Goal: Task Accomplishment & Management: Use online tool/utility

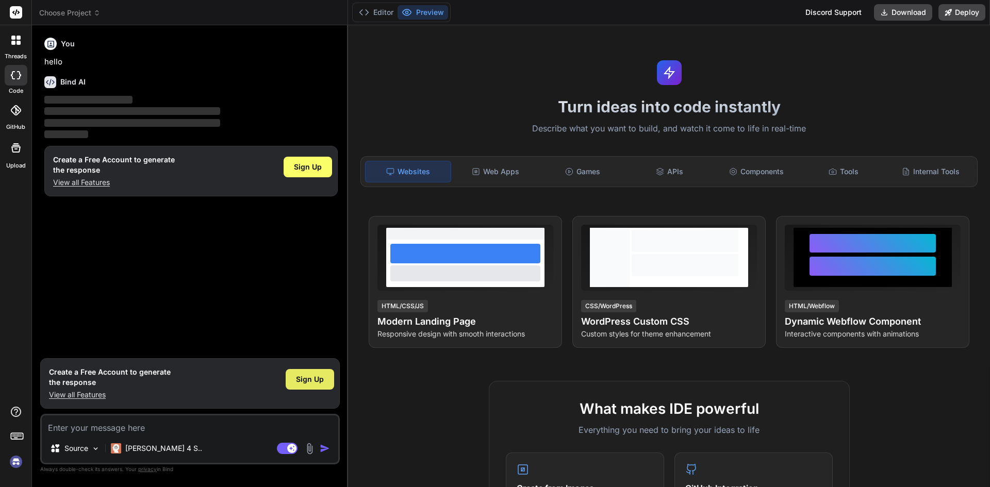
click at [314, 377] on span "Sign Up" at bounding box center [310, 379] width 28 height 10
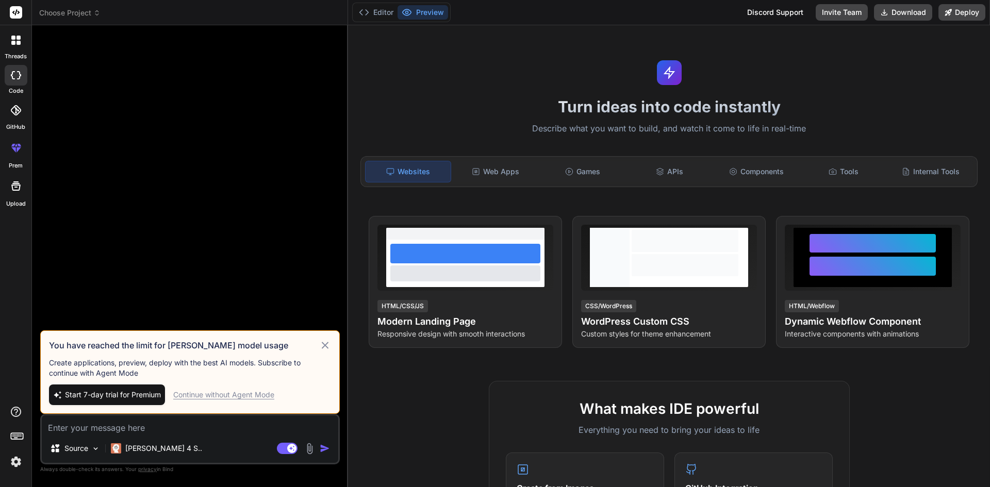
click at [233, 392] on div "Continue without Agent Mode" at bounding box center [223, 395] width 101 height 10
type textarea "x"
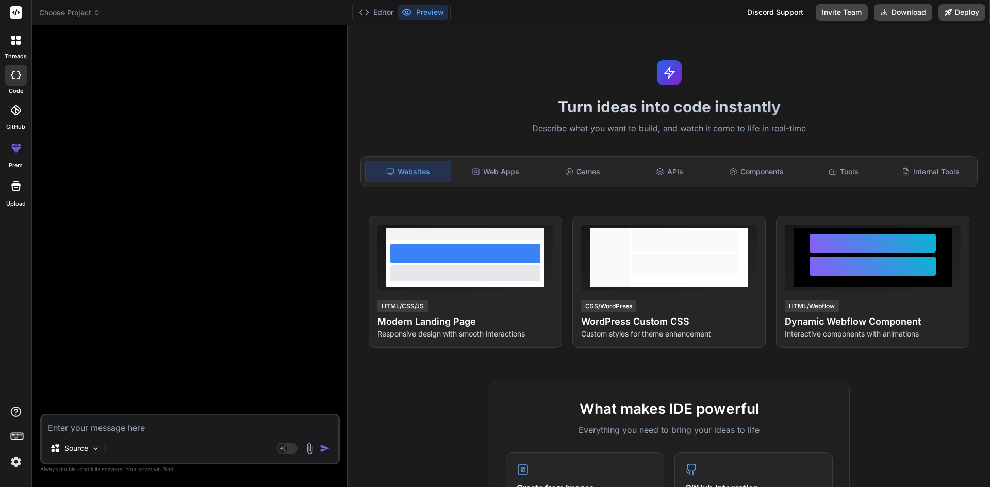
click at [68, 427] on textarea at bounding box center [190, 424] width 296 height 19
click at [171, 427] on textarea at bounding box center [190, 424] width 296 height 19
paste textarea "protected override void Up(MigrationBuilder migrationBuilder) { migrationBuilde…"
type textarea "protected override void Up(MigrationBuilder migrationBuilder) { migrationBuilde…"
type textarea "x"
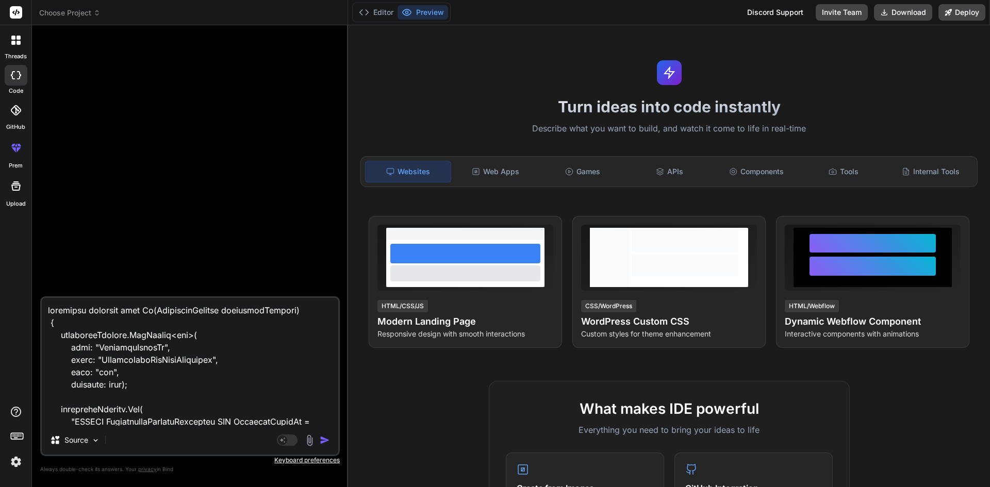
scroll to position [607, 0]
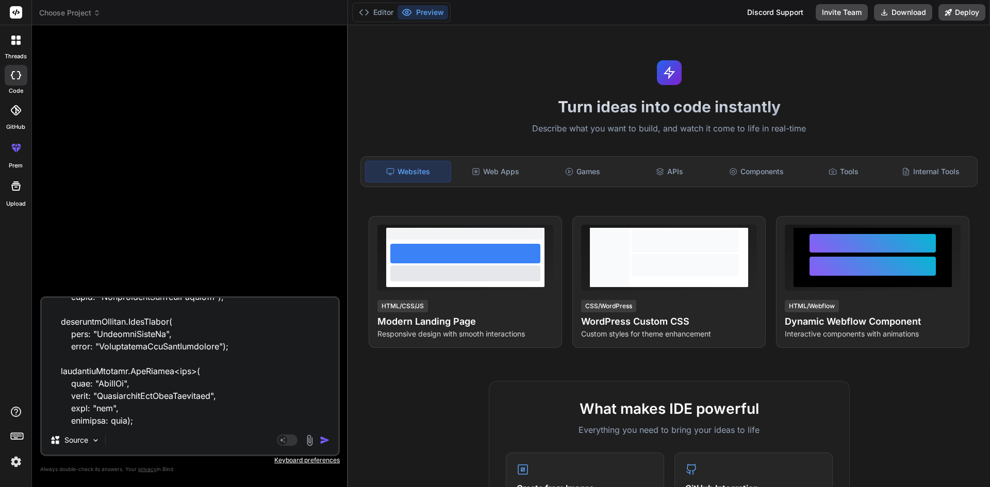
type textarea "protected override void Up(MigrationBuilder migrationBuilder) { migrationBuilde…"
type textarea "x"
type textarea "protected override void Up(MigrationBuilder migrationBuilder) { migrationBuilde…"
type textarea "x"
type textarea "protected override void Up(MigrationBuilder migrationBuilder) { migrationBuilde…"
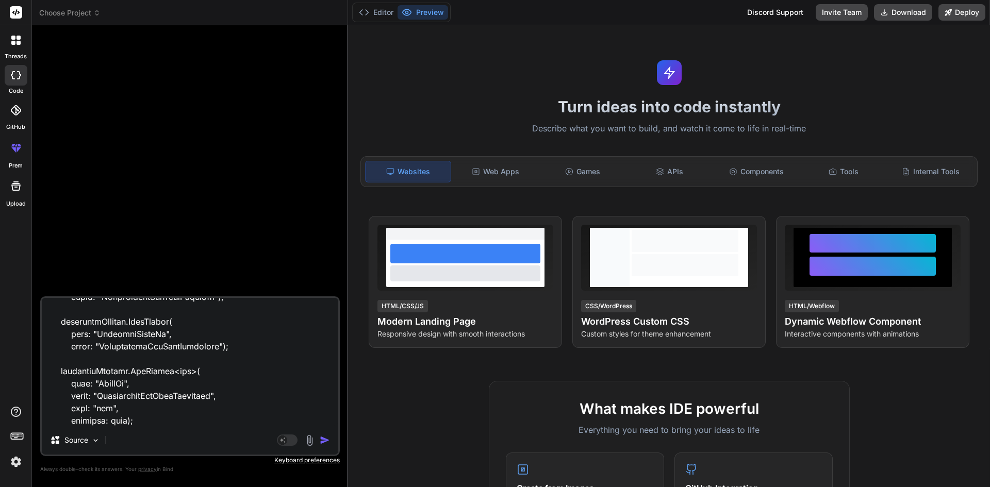
type textarea "x"
type textarea "protected override void Up(MigrationBuilder migrationBuilder) { migrationBuilde…"
type textarea "x"
type textarea "protected override void Up(MigrationBuilder migrationBuilder) { migrationBuilde…"
type textarea "x"
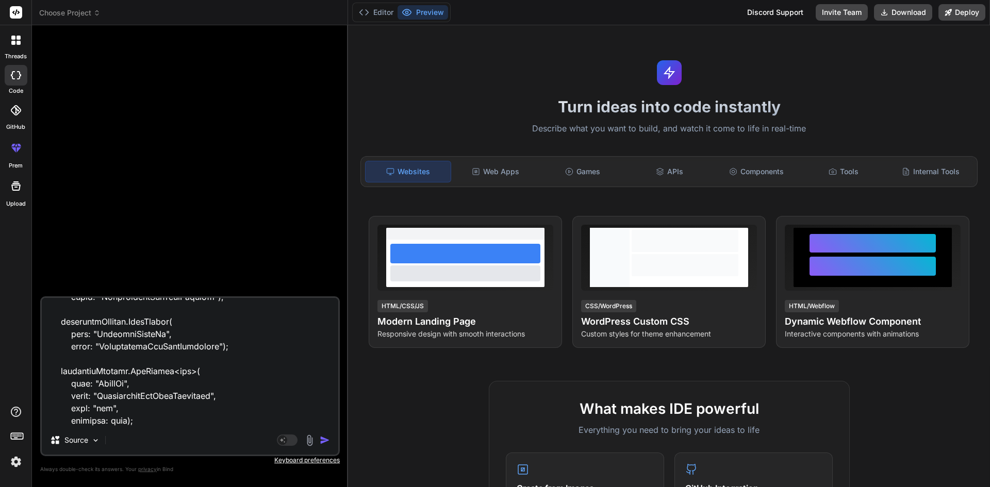
type textarea "protected override void Up(MigrationBuilder migrationBuilder) { migrationBuilde…"
type textarea "x"
type textarea "protected override void Up(MigrationBuilder migrationBuilder) { migrationBuilde…"
type textarea "x"
type textarea "protected override void Up(MigrationBuilder migrationBuilder) { migrationBuilde…"
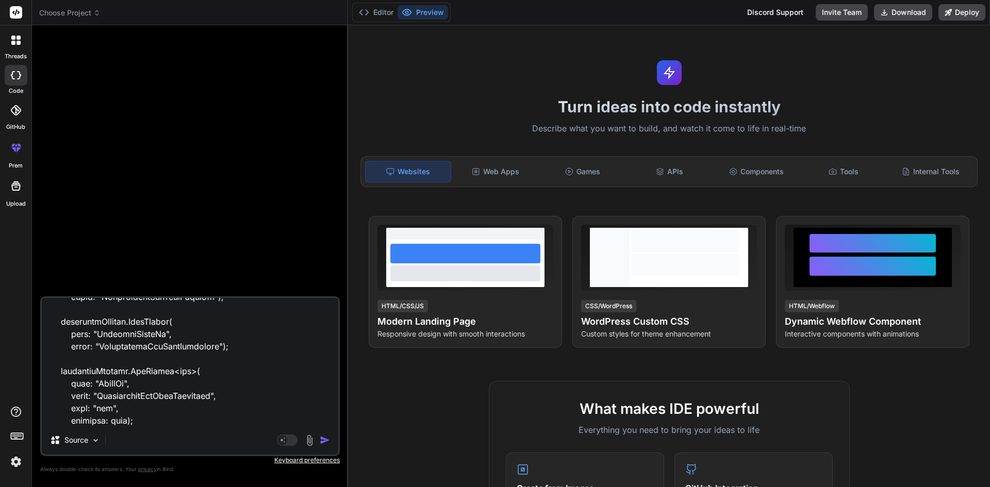
type textarea "x"
type textarea "protected override void Up(MigrationBuilder migrationBuilder) { migrationBuilde…"
type textarea "x"
type textarea "protected override void Up(MigrationBuilder migrationBuilder) { migrationBuilde…"
type textarea "x"
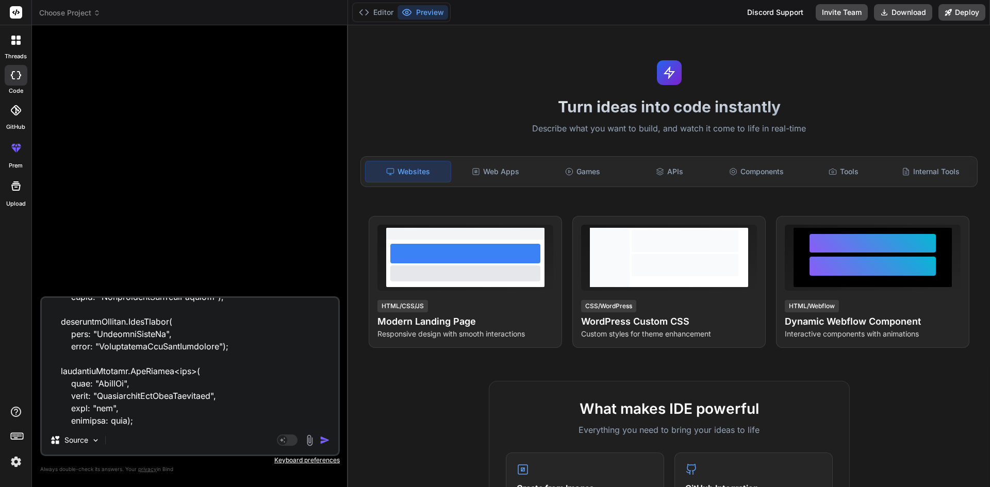
type textarea "protected override void Up(MigrationBuilder migrationBuilder) { migrationBuilde…"
type textarea "x"
type textarea "protected override void Up(MigrationBuilder migrationBuilder) { migrationBuilde…"
type textarea "x"
type textarea "protected override void Up(MigrationBuilder migrationBuilder) { migrationBuilde…"
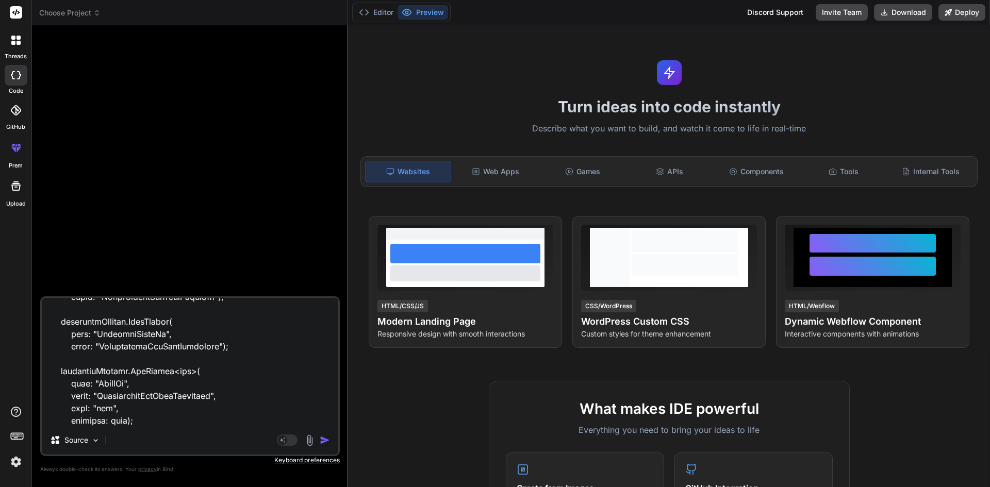
type textarea "x"
type textarea "protected override void Up(MigrationBuilder migrationBuilder) { migrationBuilde…"
type textarea "x"
type textarea "protected override void Up(MigrationBuilder migrationBuilder) { migrationBuilde…"
type textarea "x"
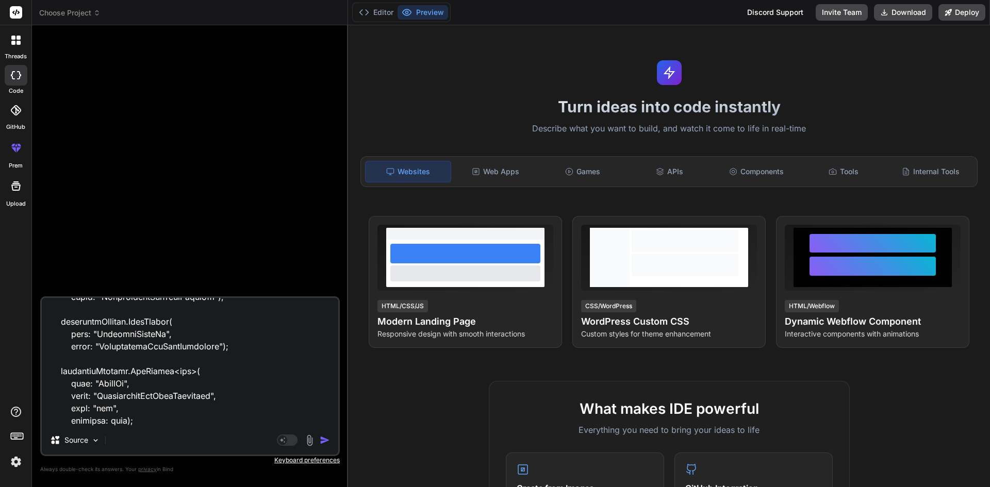
type textarea "protected override void Up(MigrationBuilder migrationBuilder) { migrationBuilde…"
type textarea "x"
type textarea "protected override void Up(MigrationBuilder migrationBuilder) { migrationBuilde…"
type textarea "x"
type textarea "protected override void Up(MigrationBuilder migrationBuilder) { migrationBuilde…"
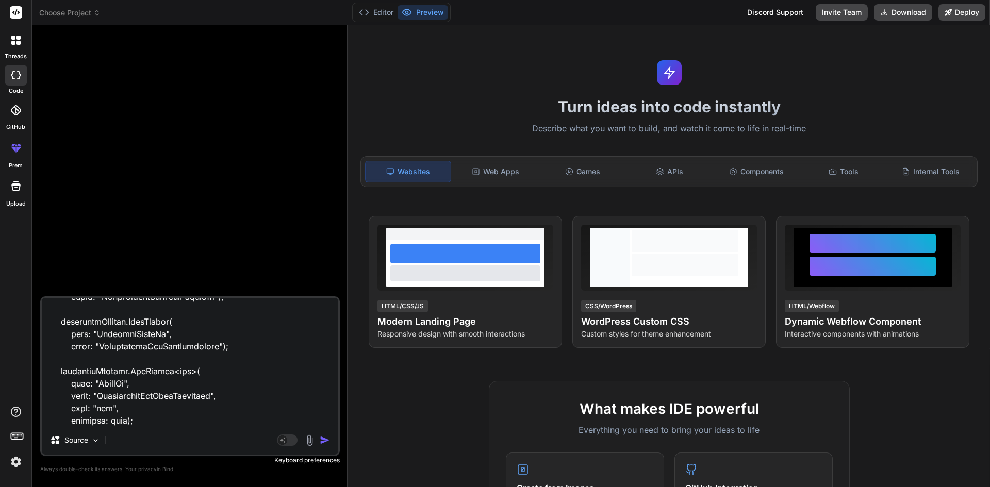
type textarea "x"
type textarea "protected override void Up(MigrationBuilder migrationBuilder) { migrationBuilde…"
type textarea "x"
type textarea "protected override void Up(MigrationBuilder migrationBuilder) { migrationBuilde…"
type textarea "x"
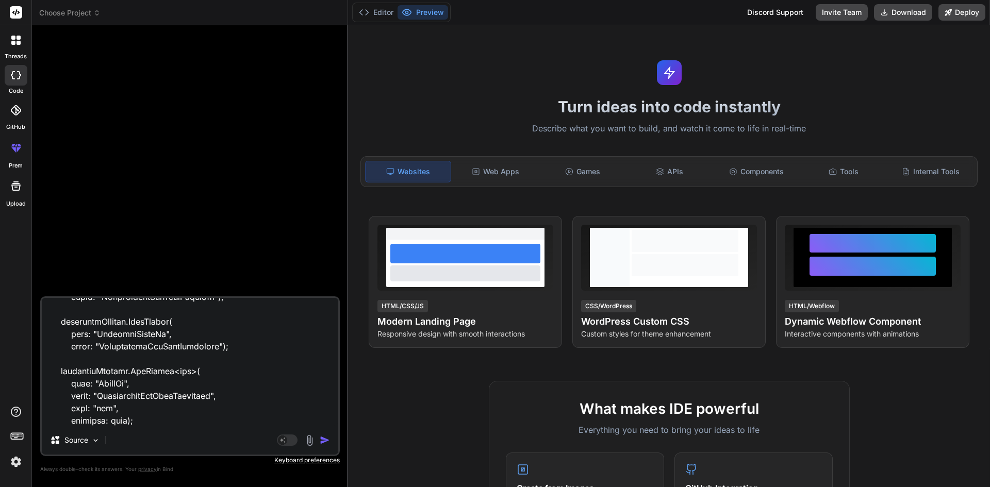
type textarea "protected override void Up(MigrationBuilder migrationBuilder) { migrationBuilde…"
type textarea "x"
type textarea "protected override void Up(MigrationBuilder migrationBuilder) { migrationBuilde…"
type textarea "x"
type textarea "protected override void Up(MigrationBuilder migrationBuilder) { migrationBuilde…"
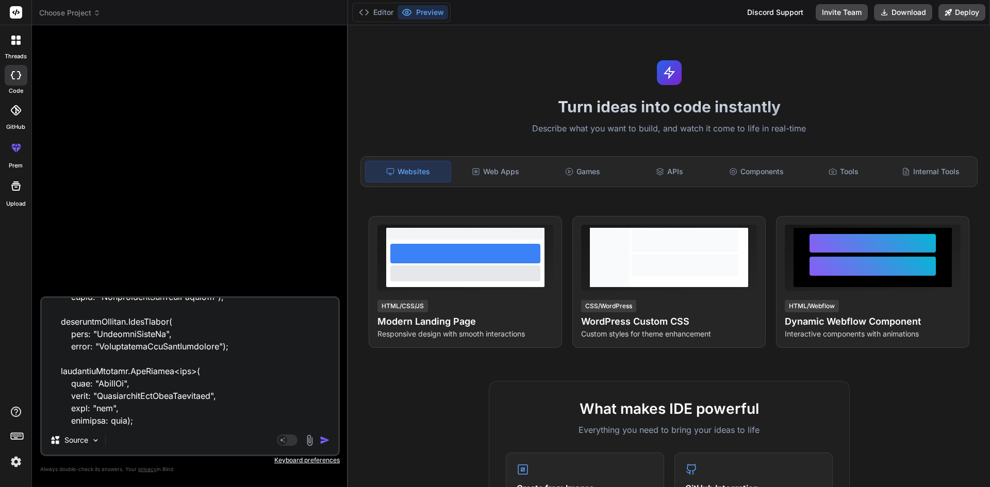
type textarea "x"
type textarea "protected override void Up(MigrationBuilder migrationBuilder) { migrationBuilde…"
type textarea "x"
type textarea "protected override void Up(MigrationBuilder migrationBuilder) { migrationBuilde…"
type textarea "x"
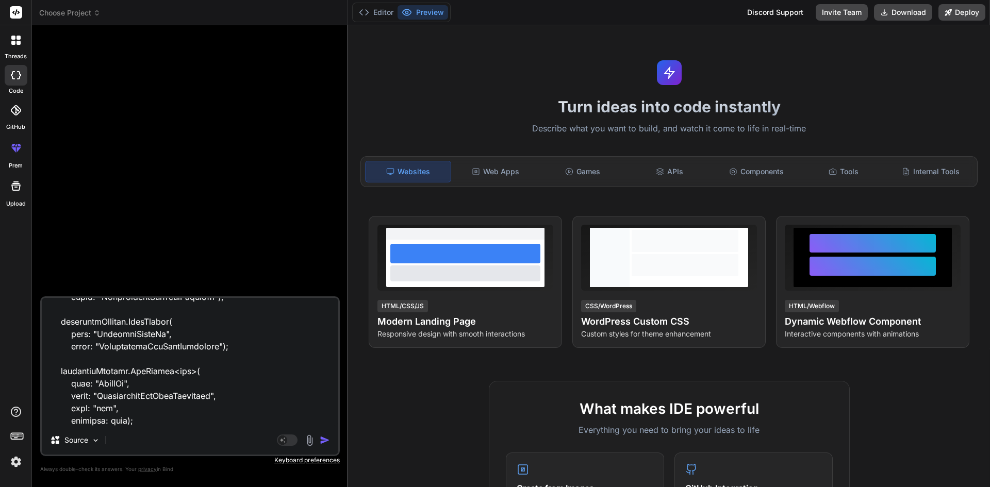
type textarea "protected override void Up(MigrationBuilder migrationBuilder) { migrationBuilde…"
type textarea "x"
type textarea "protected override void Up(MigrationBuilder migrationBuilder) { migrationBuilde…"
type textarea "x"
type textarea "protected override void Up(MigrationBuilder migrationBuilder) { migrationBuilde…"
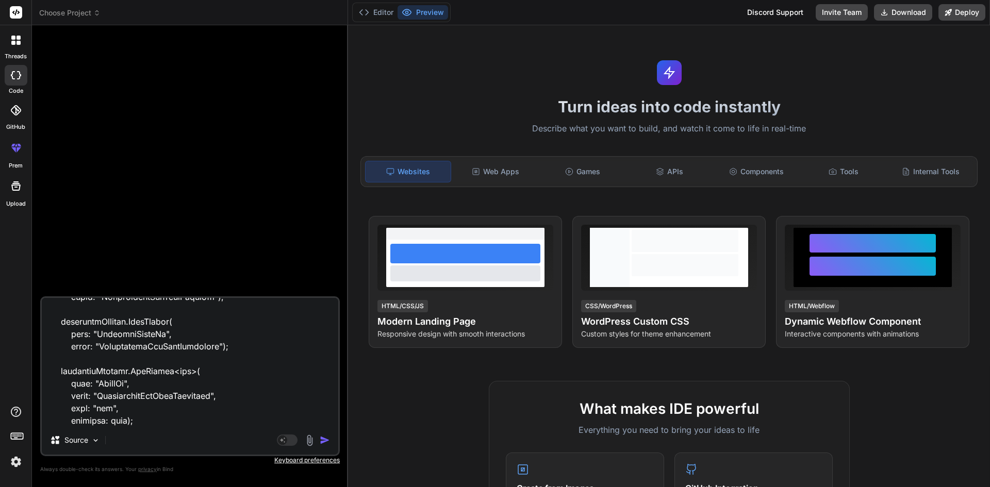
type textarea "x"
type textarea "protected override void Up(MigrationBuilder migrationBuilder) { migrationBuilde…"
type textarea "x"
type textarea "protected override void Up(MigrationBuilder migrationBuilder) { migrationBuilde…"
type textarea "x"
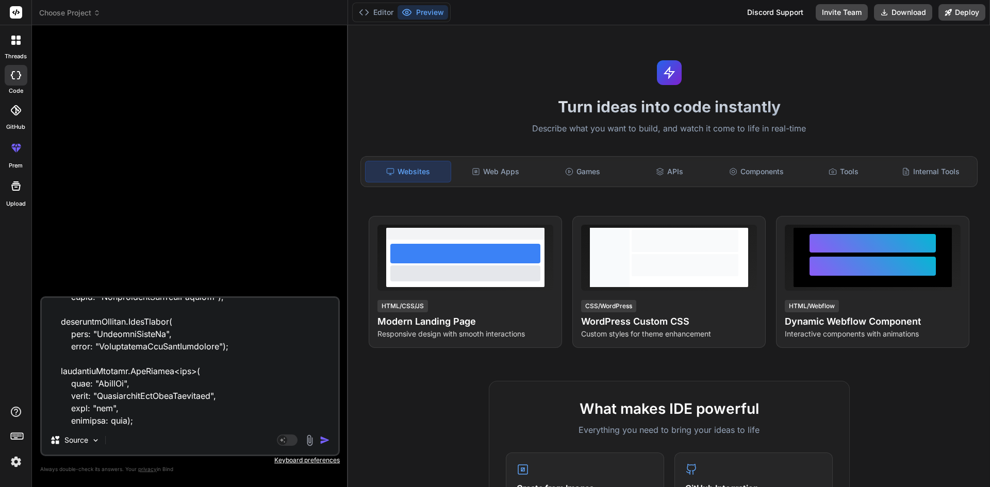
type textarea "protected override void Up(MigrationBuilder migrationBuilder) { migrationBuilde…"
type textarea "x"
type textarea "protected override void Up(MigrationBuilder migrationBuilder) { migrationBuilde…"
type textarea "x"
type textarea "protected override void Up(MigrationBuilder migrationBuilder) { migrationBuilde…"
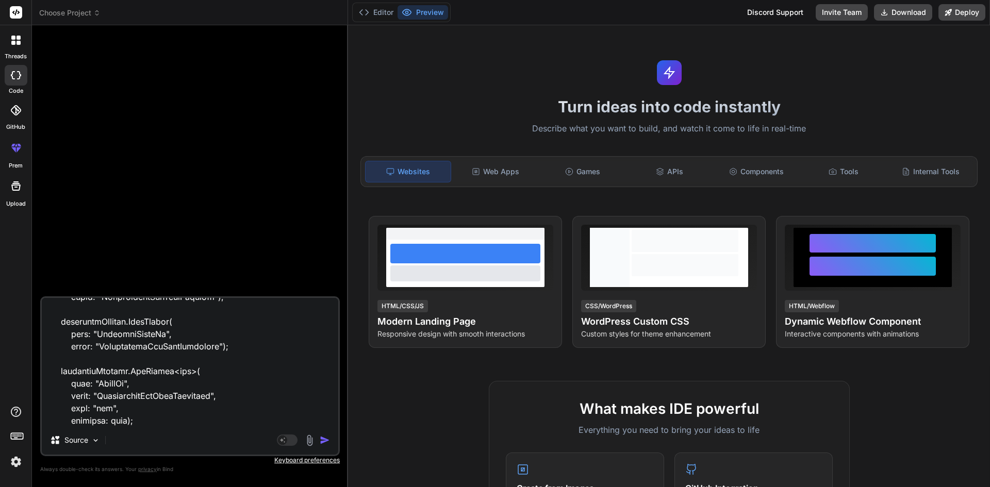
type textarea "x"
type textarea "protected override void Up(MigrationBuilder migrationBuilder) { migrationBuilde…"
type textarea "x"
type textarea "protected override void Up(MigrationBuilder migrationBuilder) { migrationBuilde…"
type textarea "x"
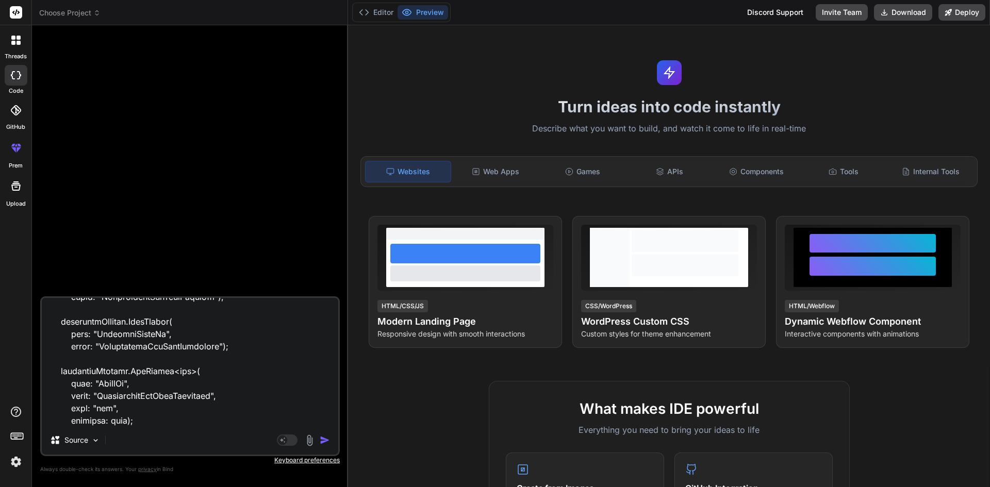
type textarea "protected override void Up(MigrationBuilder migrationBuilder) { migrationBuilde…"
type textarea "x"
type textarea "protected override void Up(MigrationBuilder migrationBuilder) { migrationBuilde…"
type textarea "x"
type textarea "protected override void Up(MigrationBuilder migrationBuilder) { migrationBuilde…"
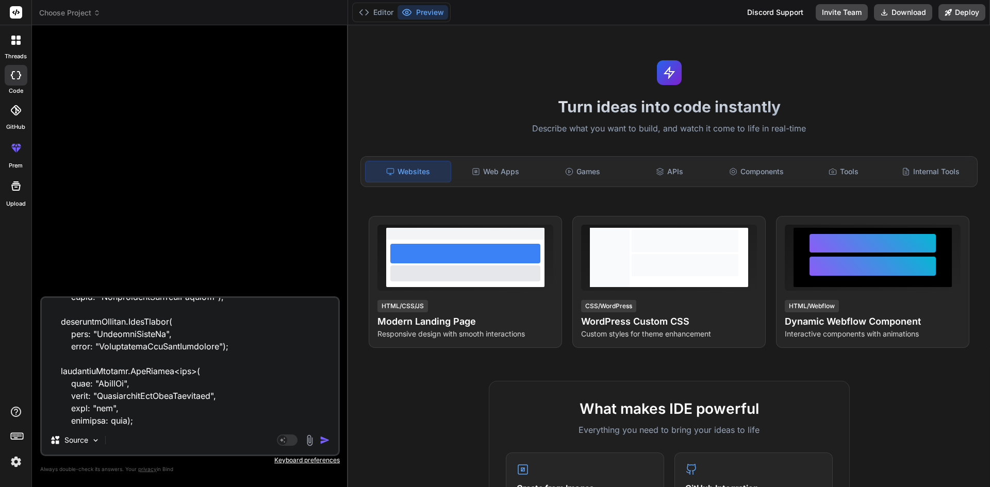
type textarea "x"
type textarea "protected override void Up(MigrationBuilder migrationBuilder) { migrationBuilde…"
type textarea "x"
type textarea "protected override void Up(MigrationBuilder migrationBuilder) { migrationBuilde…"
type textarea "x"
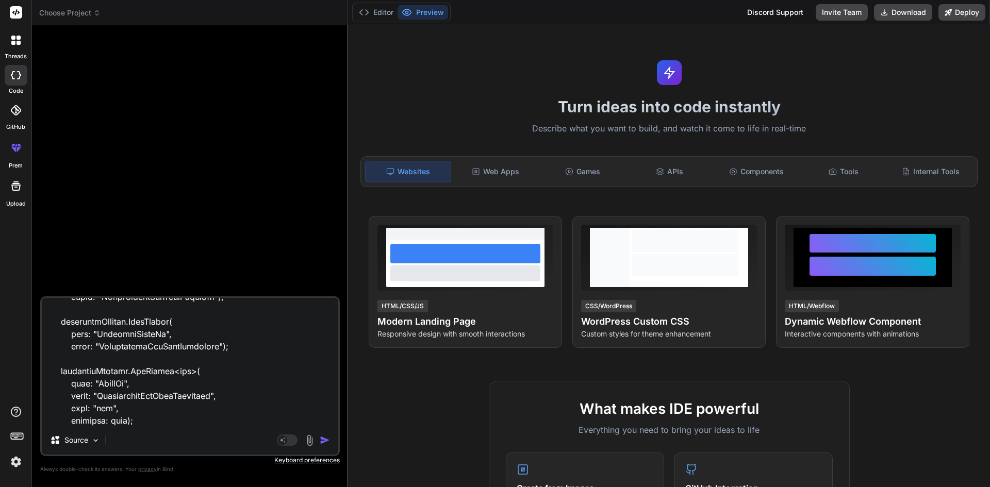
type textarea "protected override void Up(MigrationBuilder migrationBuilder) { migrationBuilde…"
type textarea "x"
type textarea "protected override void Up(MigrationBuilder migrationBuilder) { migrationBuilde…"
type textarea "x"
type textarea "protected override void Up(MigrationBuilder migrationBuilder) { migrationBuilde…"
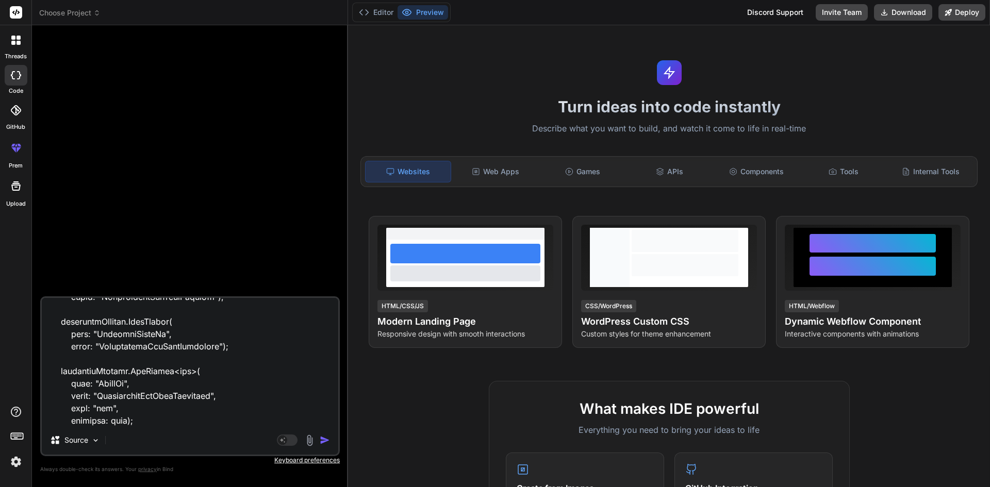
type textarea "x"
type textarea "protected override void Up(MigrationBuilder migrationBuilder) { migrationBuilde…"
type textarea "x"
type textarea "protected override void Up(MigrationBuilder migrationBuilder) { migrationBuilde…"
type textarea "x"
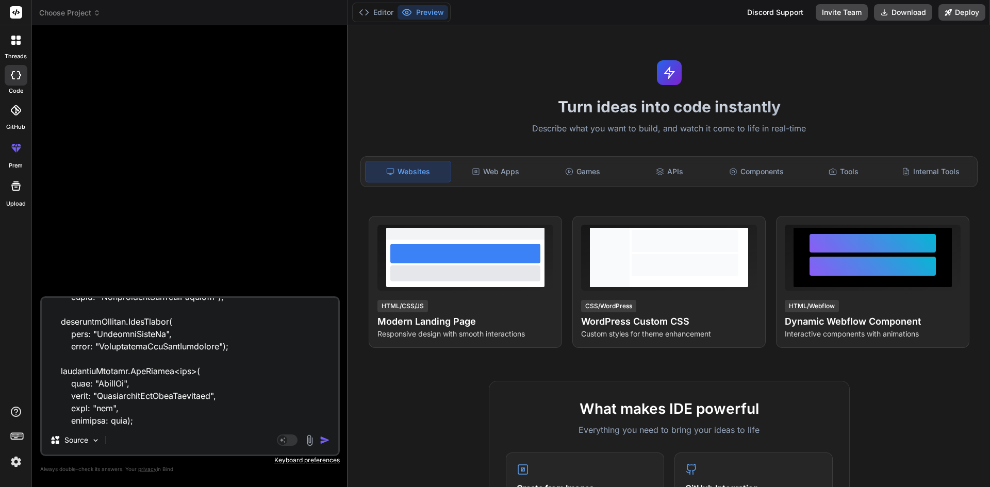
type textarea "protected override void Up(MigrationBuilder migrationBuilder) { migrationBuilde…"
type textarea "x"
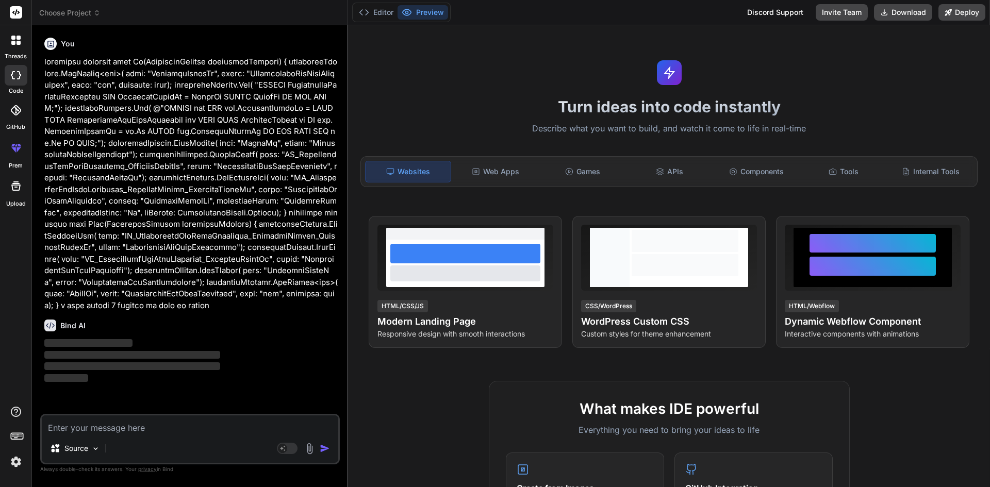
scroll to position [0, 0]
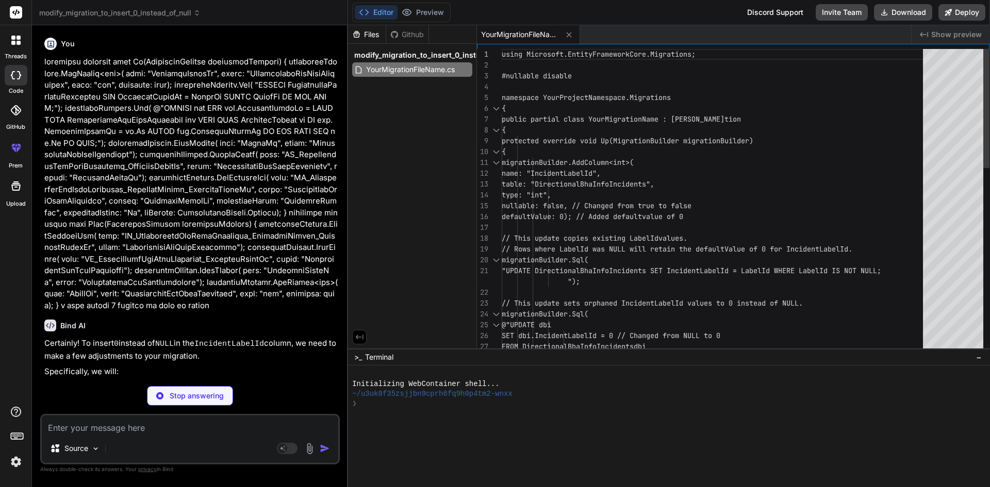
type textarea "x"
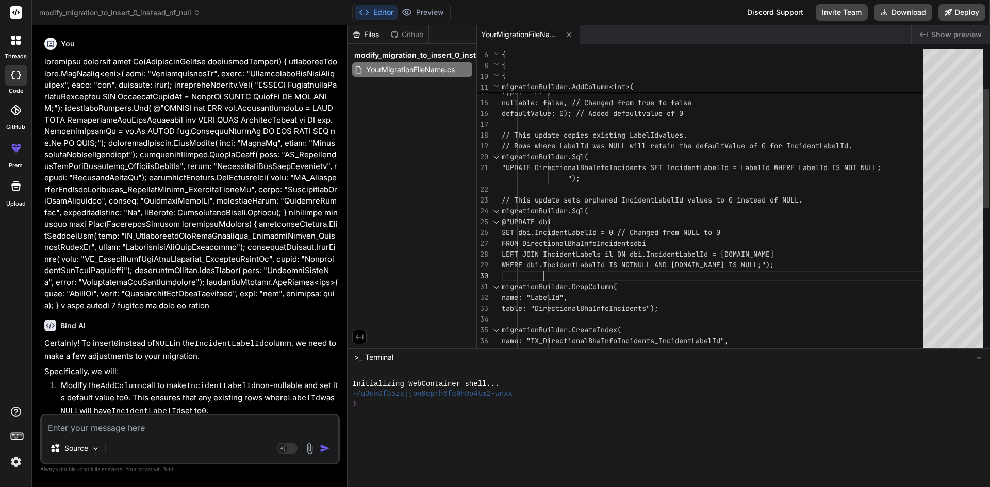
click at [662, 269] on div "{ migrationBuilder.AddColumn<int>( name: "IncidentLabelId", table: "Directional…" at bounding box center [715, 335] width 427 height 779
click at [661, 265] on div "{ migrationBuilder.AddColumn<int>( name: "IncidentLabelId", table: "Directional…" at bounding box center [715, 335] width 427 height 779
type textarea ""UPDATE DirectionalBhaInfoIncidents SET IncidentLabelId = LabelId WHERE LabelId…"
click at [661, 265] on div "{ migrationBuilder.AddColumn<int>( name: "IncidentLabelId", table: "Directional…" at bounding box center [715, 335] width 427 height 779
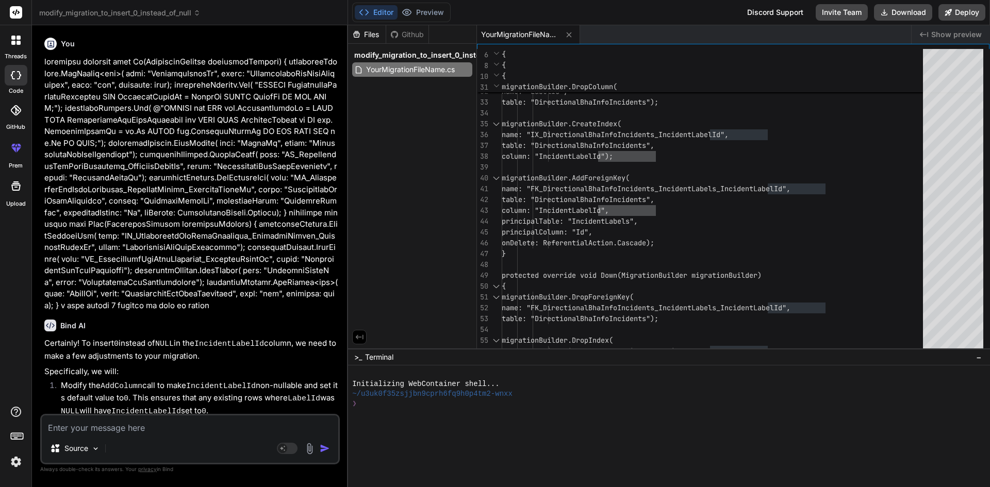
click at [108, 432] on textarea at bounding box center [190, 424] width 296 height 19
paste textarea "protected override void Up(MigrationBuilder migrationBuilder) { migrationBuilde…"
type textarea "protected override void Up(MigrationBuilder migrationBuilder) { migrationBuilde…"
type textarea "x"
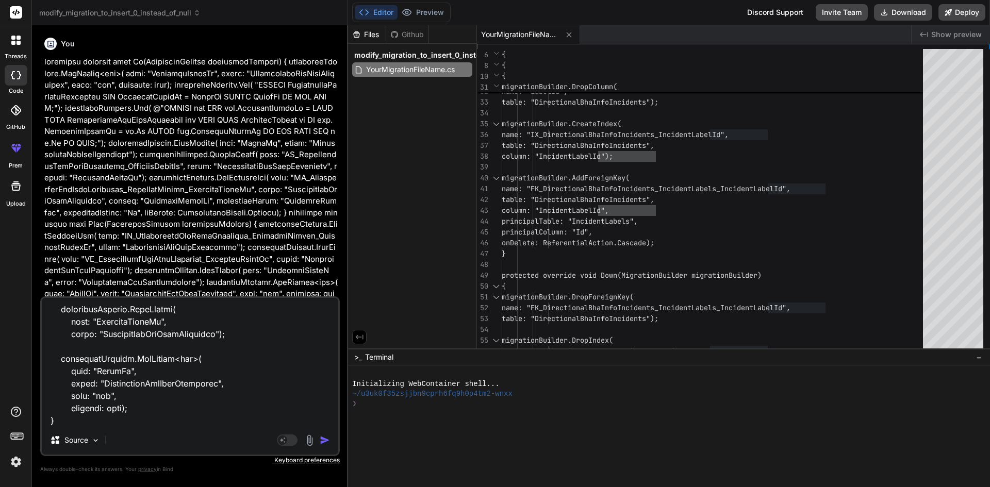
type textarea "protected override void Up(MigrationBuilder migrationBuilder) { migrationBuilde…"
type textarea "x"
type textarea "protected override void Up(MigrationBuilder migrationBuilder) { migrationBuilde…"
type textarea "x"
type textarea "protected override void Up(MigrationBuilder migrationBuilder) { migrationBuilde…"
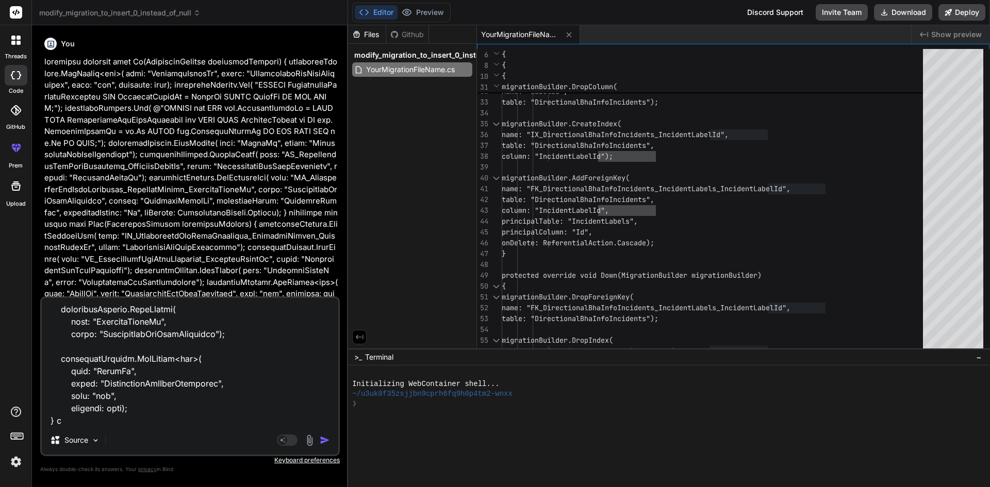
type textarea "x"
type textarea "protected override void Up(MigrationBuilder migrationBuilder) { migrationBuilde…"
type textarea "x"
type textarea "protected override void Up(MigrationBuilder migrationBuilder) { migrationBuilde…"
type textarea "x"
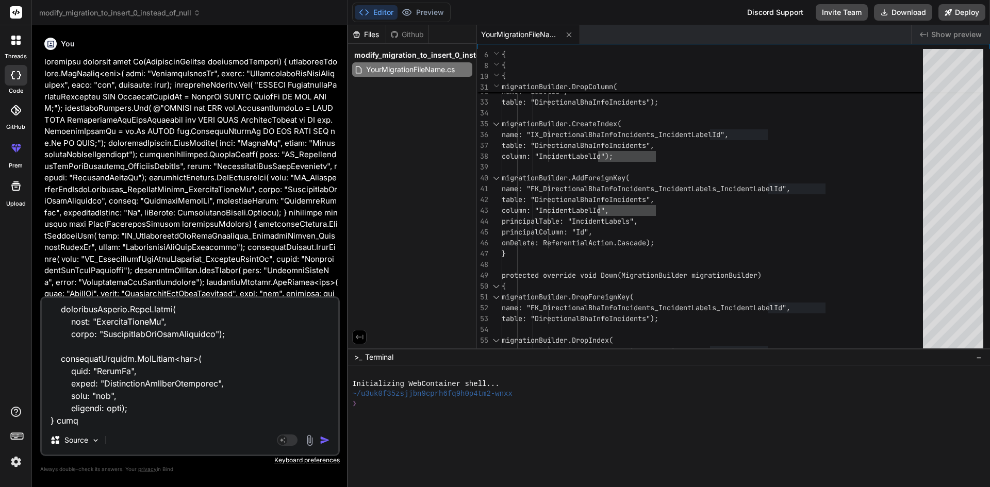
type textarea "protected override void Up(MigrationBuilder migrationBuilder) { migrationBuilde…"
type textarea "x"
type textarea "protected override void Up(MigrationBuilder migrationBuilder) { migrationBuilde…"
type textarea "x"
type textarea "protected override void Up(MigrationBuilder migrationBuilder) { migrationBuilde…"
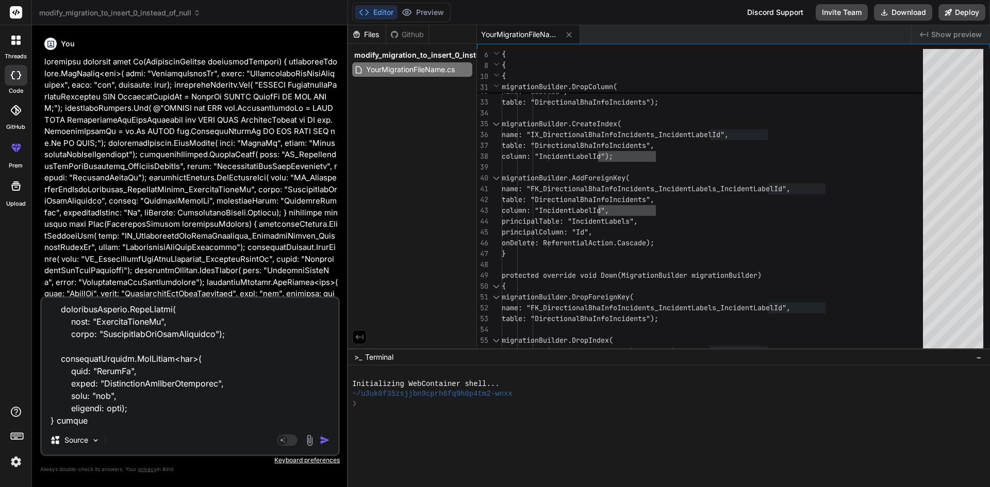
type textarea "x"
type textarea "protected override void Up(MigrationBuilder migrationBuilder) { migrationBuilde…"
type textarea "x"
type textarea "protected override void Up(MigrationBuilder migrationBuilder) { migrationBuilde…"
type textarea "x"
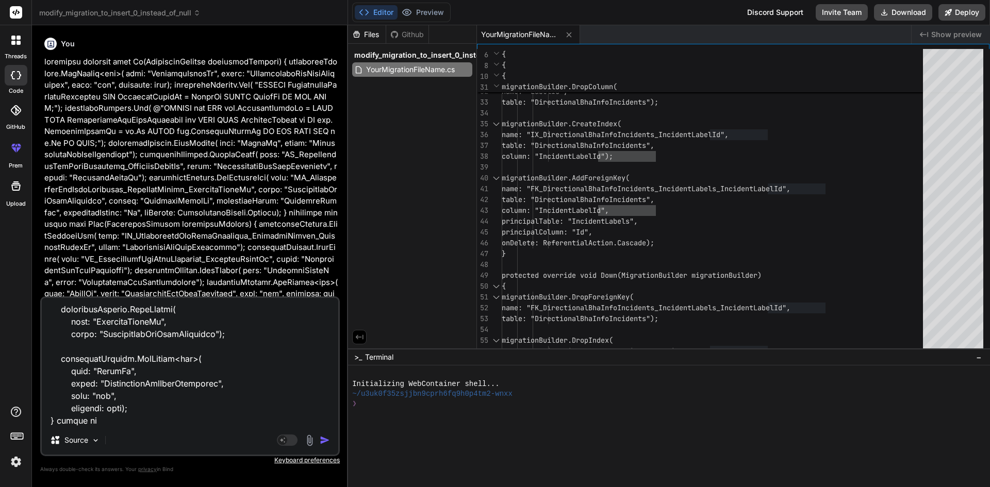
type textarea "protected override void Up(MigrationBuilder migrationBuilder) { migrationBuilde…"
type textarea "x"
type textarea "protected override void Up(MigrationBuilder migrationBuilder) { migrationBuilde…"
type textarea "x"
type textarea "protected override void Up(MigrationBuilder migrationBuilder) { migrationBuilde…"
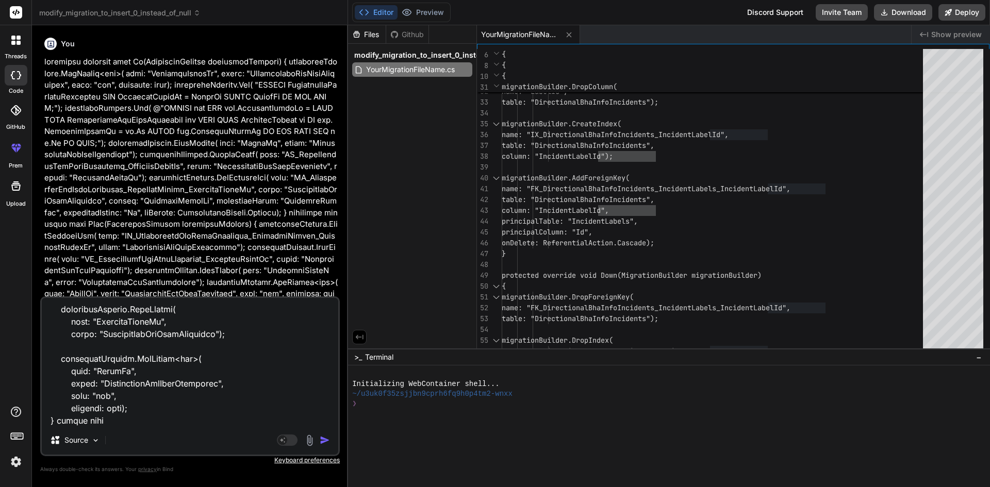
type textarea "x"
type textarea "protected override void Up(MigrationBuilder migrationBuilder) { migrationBuilde…"
type textarea "x"
type textarea "protected override void Up(MigrationBuilder migrationBuilder) { migrationBuilde…"
type textarea "x"
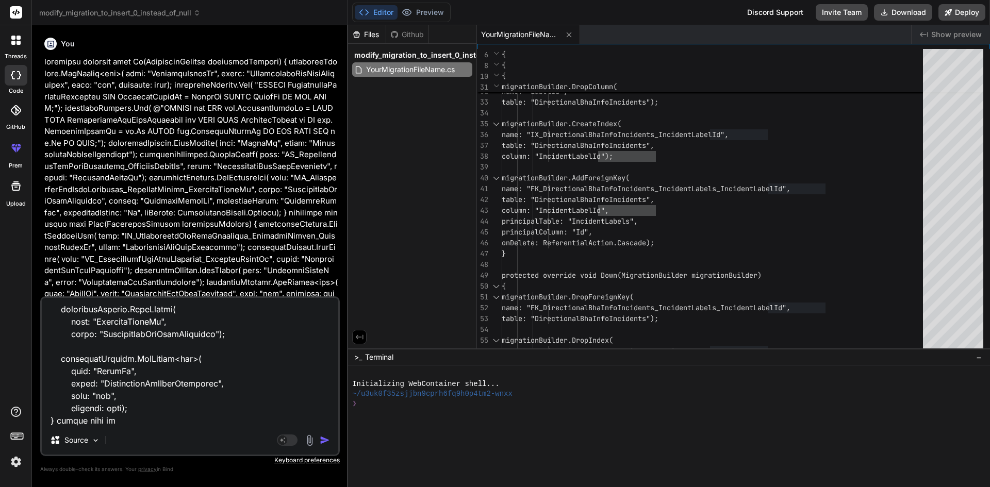
type textarea "protected override void Up(MigrationBuilder migrationBuilder) { migrationBuilde…"
type textarea "x"
type textarea "protected override void Up(MigrationBuilder migrationBuilder) { migrationBuilde…"
type textarea "x"
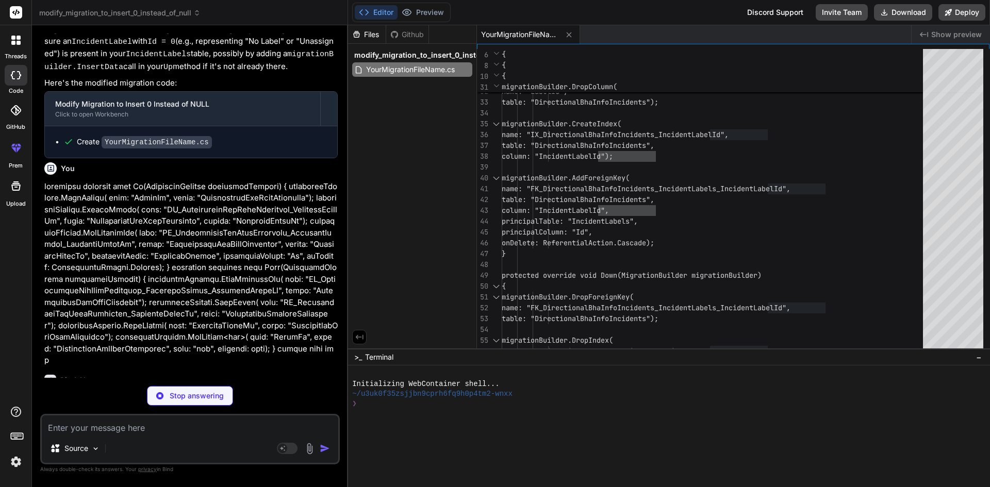
scroll to position [606, 0]
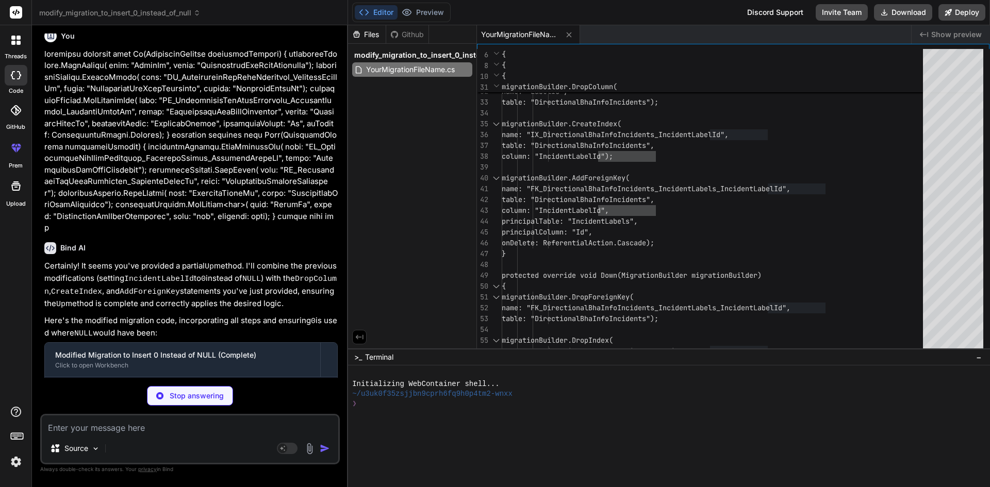
type textarea "x"
type textarea "type: "int", nullable: true); // Reverted to original nullable state } } }"
type textarea "x"
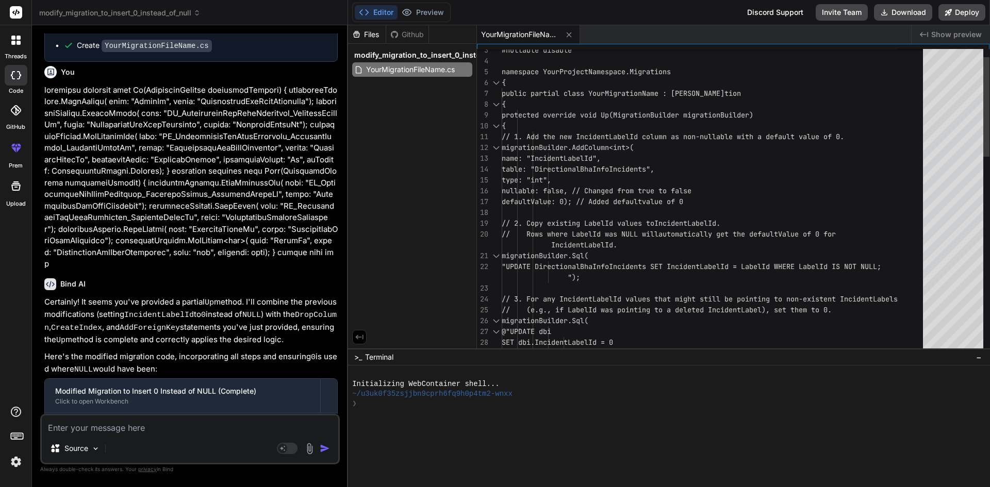
scroll to position [0, 0]
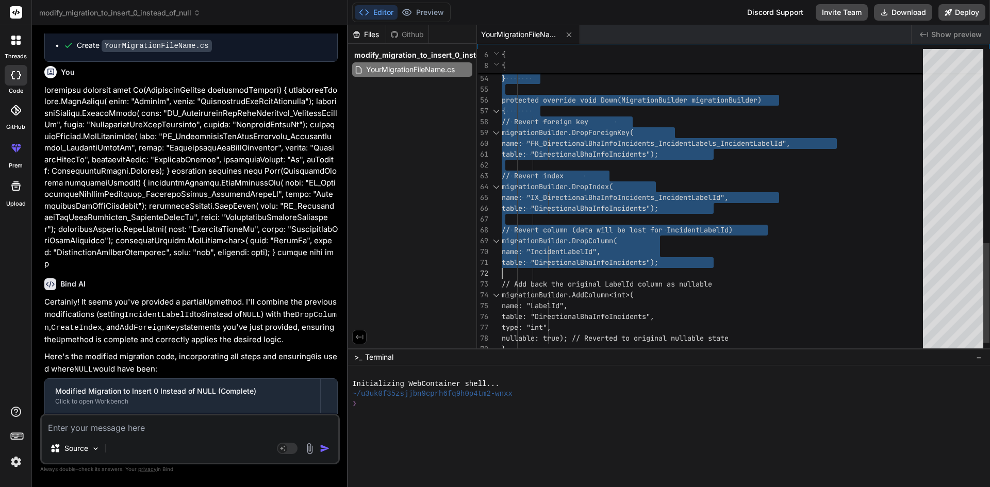
type textarea "using Microsoft.EntityFrameworkCore.Migrations; #nullable disable namespace You…"
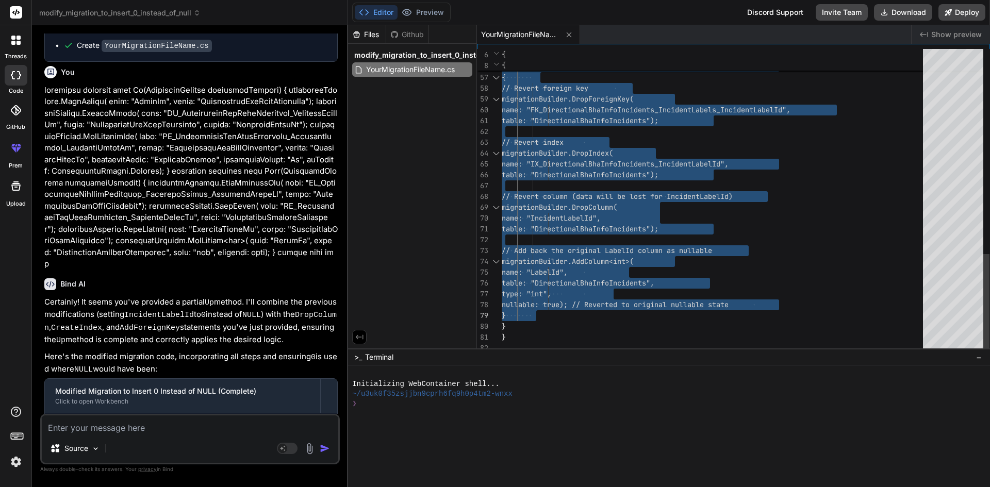
drag, startPoint x: 535, startPoint y: 114, endPoint x: 577, endPoint y: 314, distance: 204.9
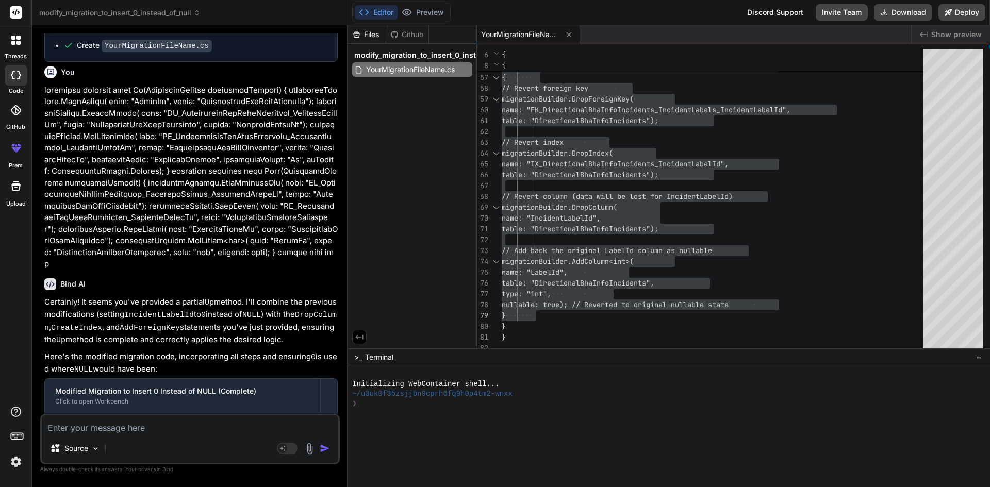
click at [214, 429] on textarea at bounding box center [190, 424] width 296 height 19
paste textarea "The ALTER TABLE statement conflicted with the FOREIGN KEY constraint "FK_Direct…"
type textarea "The ALTER TABLE statement conflicted with the FOREIGN KEY constraint "FK_Direct…"
type textarea "x"
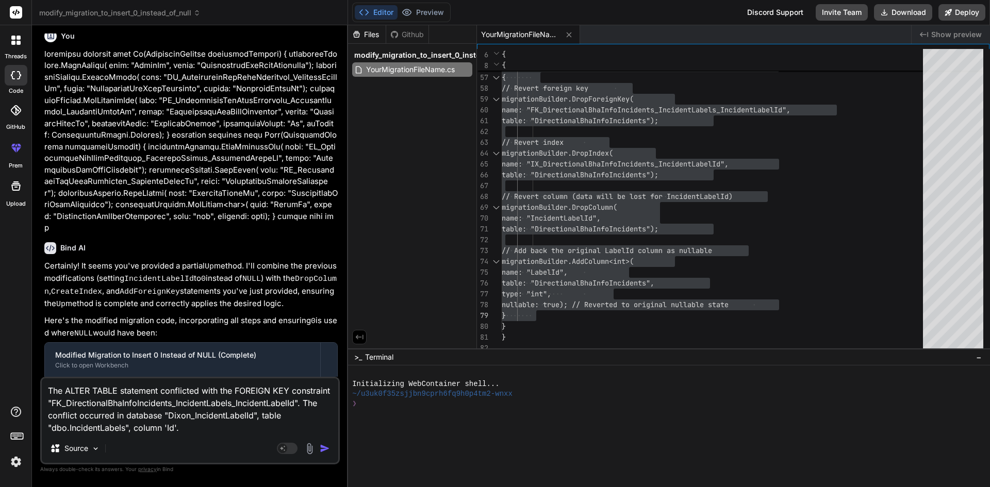
type textarea "The ALTER TABLE statement conflicted with the FOREIGN KEY constraint "FK_Direct…"
type textarea "x"
type textarea "The ALTER TABLE statement conflicted with the FOREIGN KEY constraint "FK_Direct…"
type textarea "x"
type textarea "The ALTER TABLE statement conflicted with the FOREIGN KEY constraint "FK_Direct…"
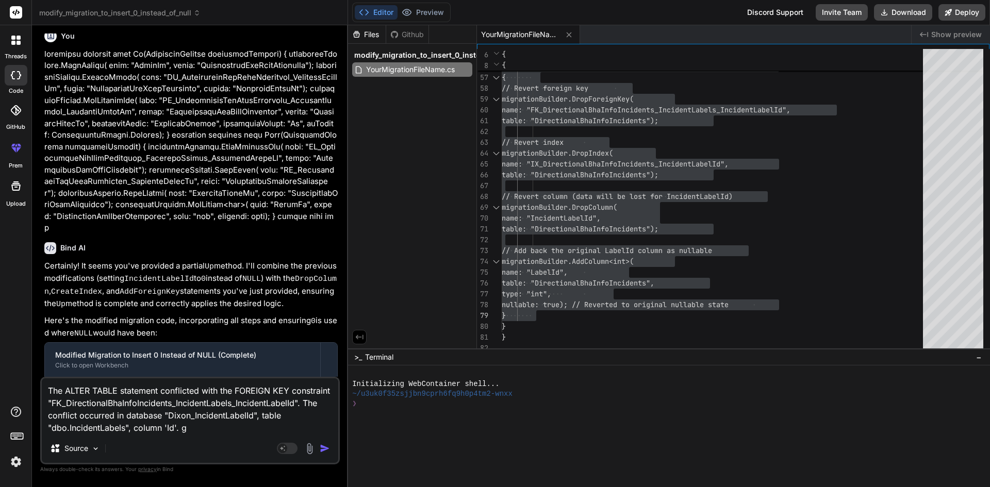
type textarea "x"
type textarea "The ALTER TABLE statement conflicted with the FOREIGN KEY constraint "FK_Direct…"
type textarea "x"
type textarea "The ALTER TABLE statement conflicted with the FOREIGN KEY constraint "FK_Direct…"
type textarea "x"
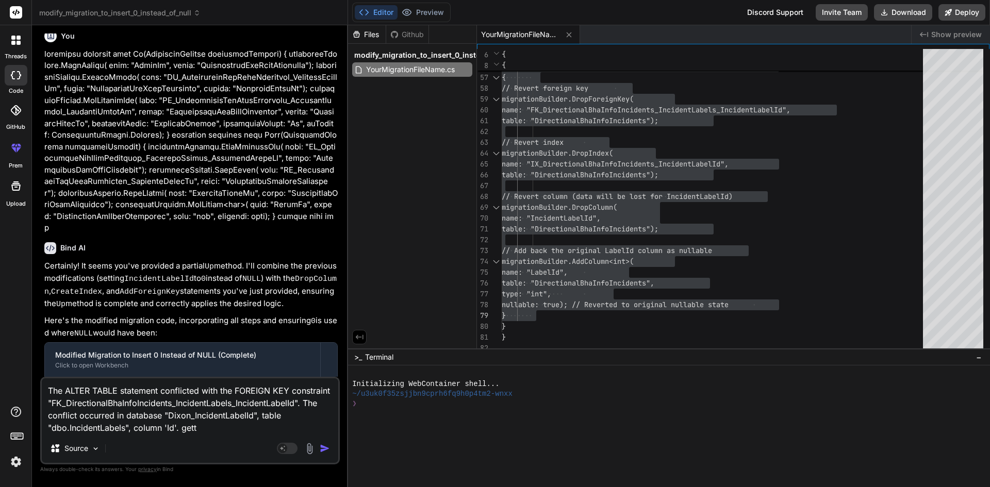
type textarea "The ALTER TABLE statement conflicted with the FOREIGN KEY constraint "FK_Direct…"
type textarea "x"
type textarea "The ALTER TABLE statement conflicted with the FOREIGN KEY constraint "FK_Direct…"
type textarea "x"
type textarea "The ALTER TABLE statement conflicted with the FOREIGN KEY constraint "FK_Direct…"
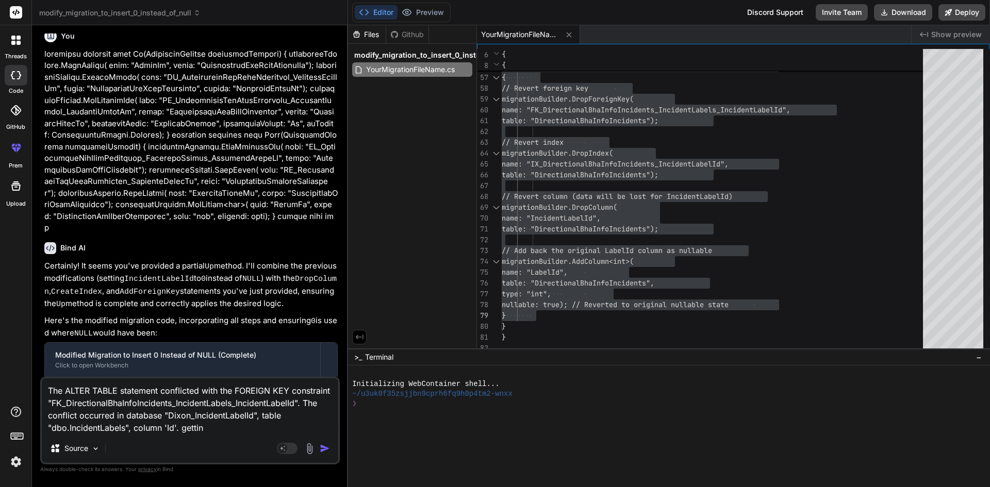
type textarea "x"
type textarea "The ALTER TABLE statement conflicted with the FOREIGN KEY constraint "FK_Direct…"
type textarea "x"
type textarea "The ALTER TABLE statement conflicted with the FOREIGN KEY constraint "FK_Direct…"
type textarea "x"
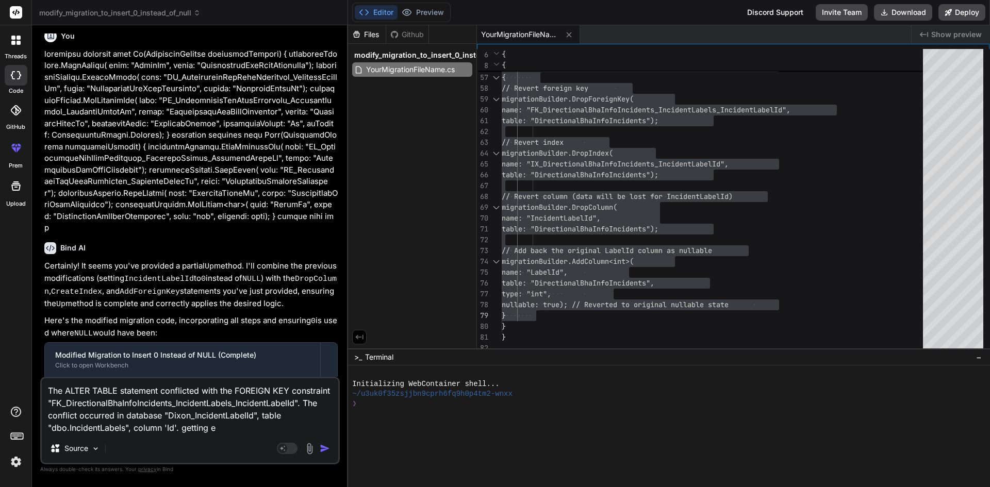
type textarea "The ALTER TABLE statement conflicted with the FOREIGN KEY constraint "FK_Direct…"
type textarea "x"
type textarea "The ALTER TABLE statement conflicted with the FOREIGN KEY constraint "FK_Direct…"
type textarea "x"
type textarea "The ALTER TABLE statement conflicted with the FOREIGN KEY constraint "FK_Direct…"
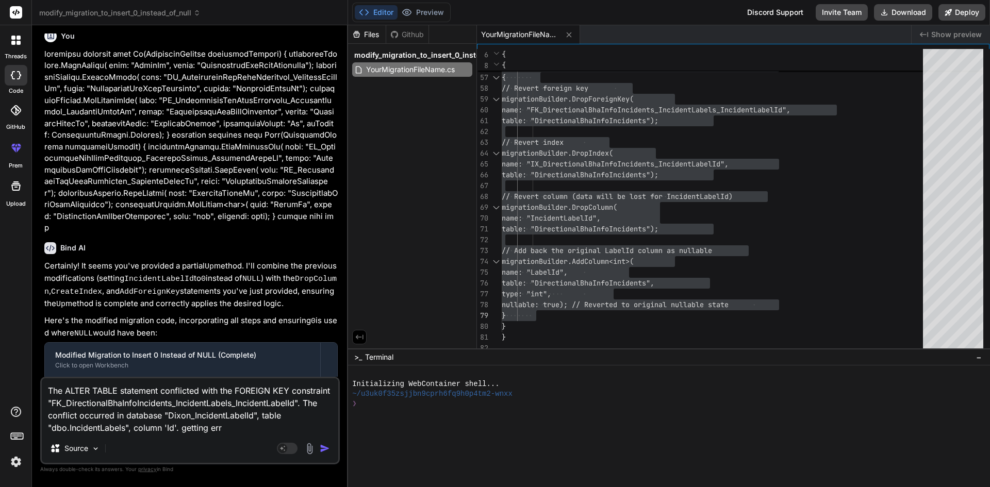
type textarea "x"
type textarea "The ALTER TABLE statement conflicted with the FOREIGN KEY constraint "FK_Direct…"
type textarea "x"
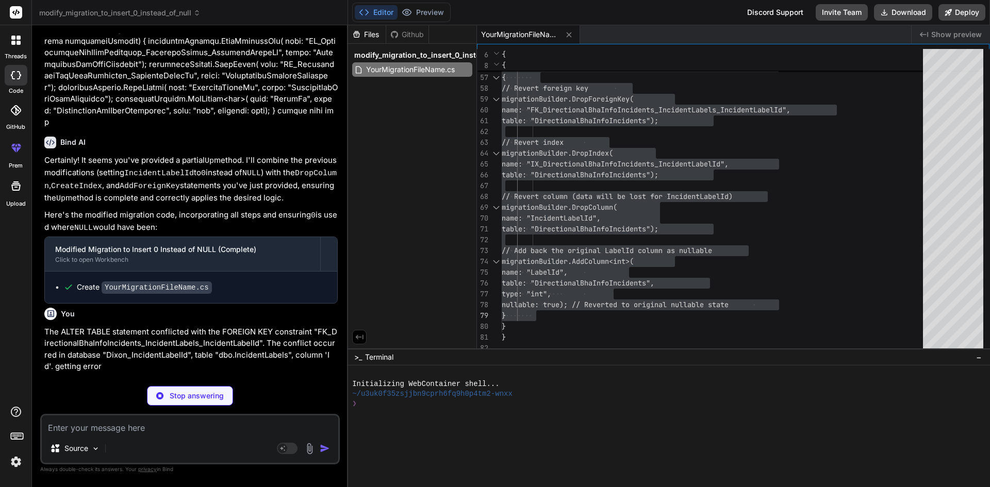
scroll to position [712, 0]
type textarea "x"
type textarea "migrationBuilder.DeleteData( table: "IncidentLabels", keyColumn: "Id", keyValue…"
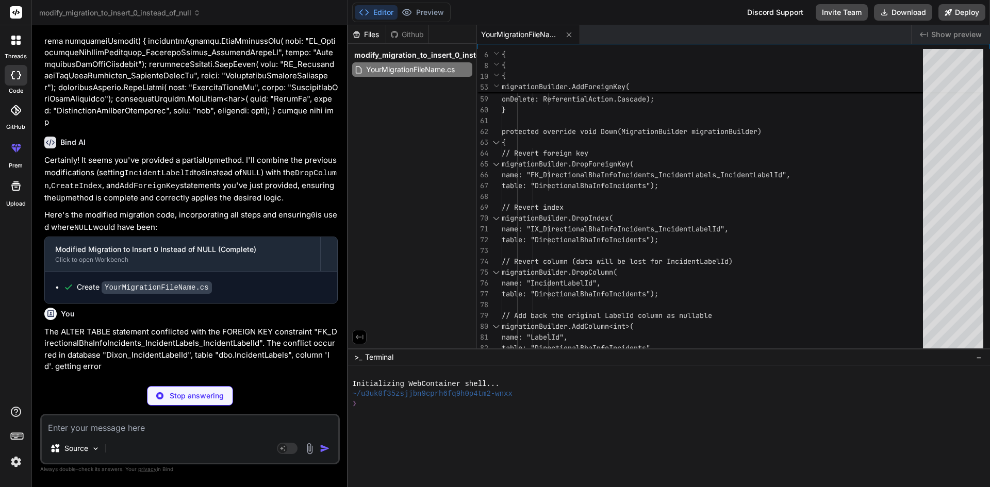
type textarea "x"
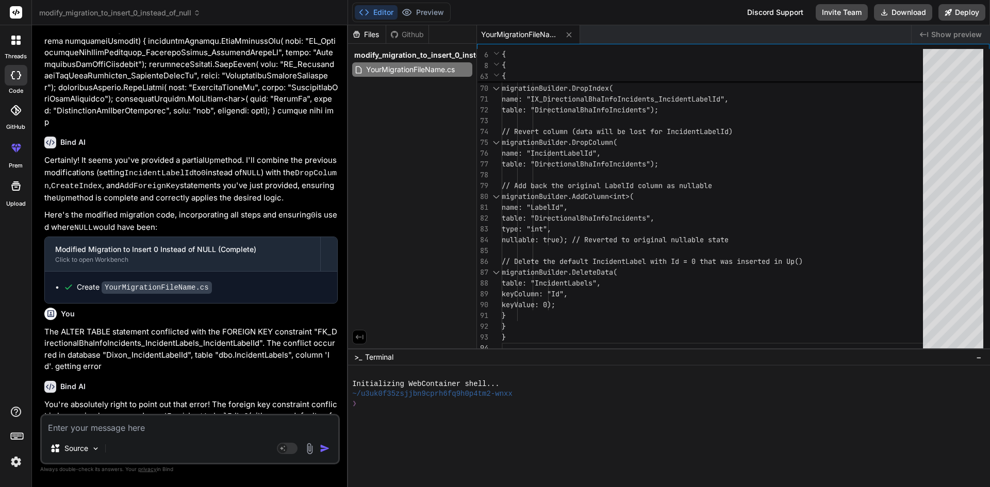
scroll to position [962, 0]
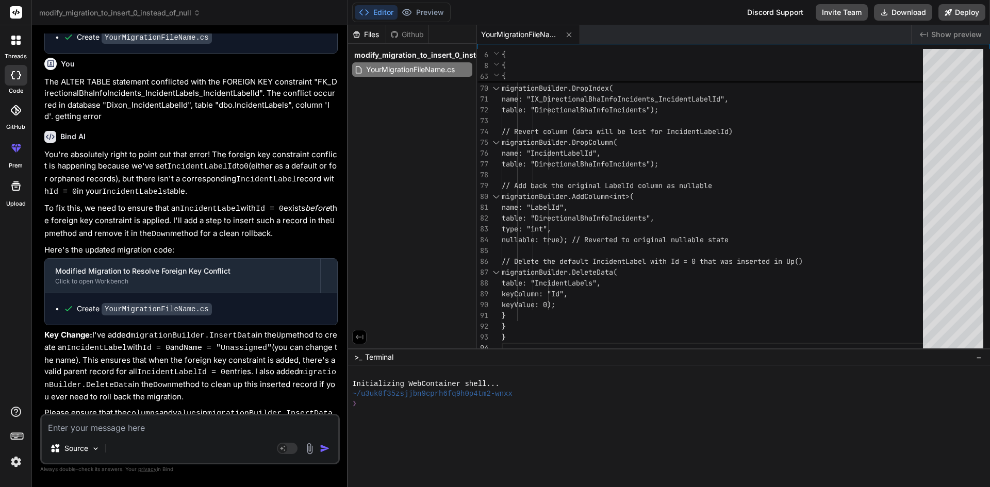
click at [194, 344] on code "Name = "Unassigned"" at bounding box center [227, 348] width 88 height 9
click at [137, 368] on code "IncidentLabelId = 0" at bounding box center [181, 372] width 88 height 9
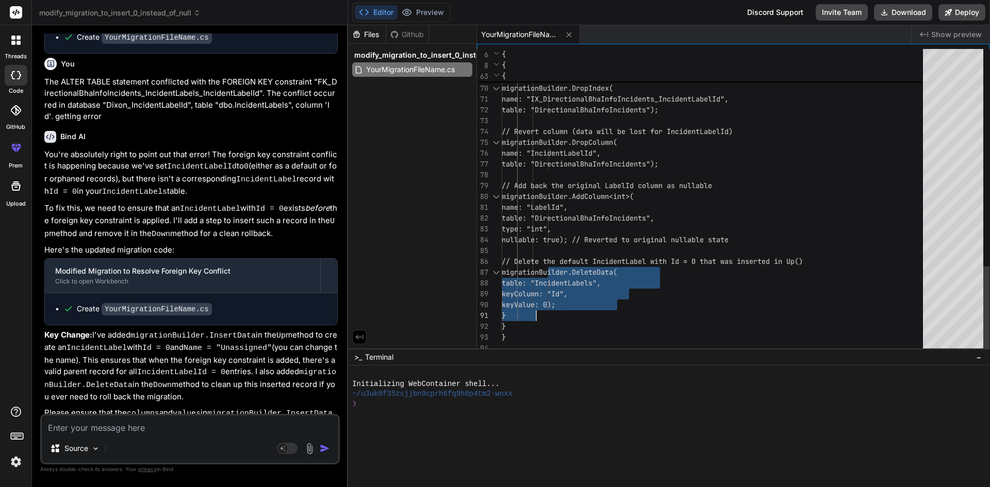
drag, startPoint x: 547, startPoint y: 262, endPoint x: 665, endPoint y: 302, distance: 124.4
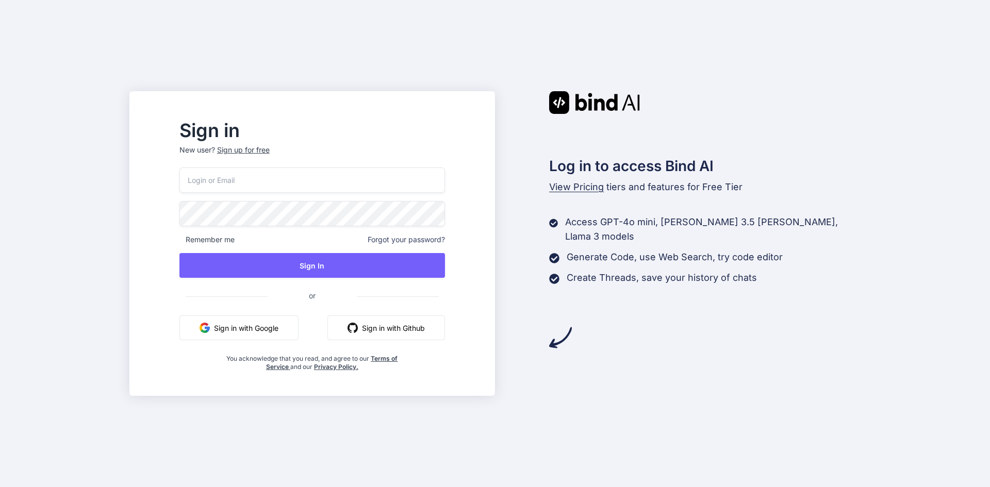
click at [265, 188] on input "email" at bounding box center [311, 180] width 265 height 25
type input "demo03012000@gmail.com"
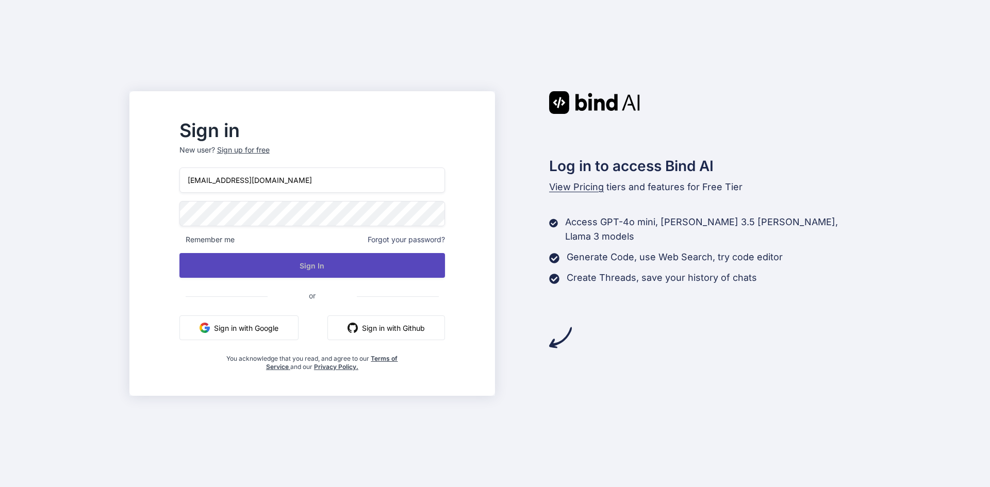
click at [346, 258] on button "Sign In" at bounding box center [311, 265] width 265 height 25
